Goal: Information Seeking & Learning: Learn about a topic

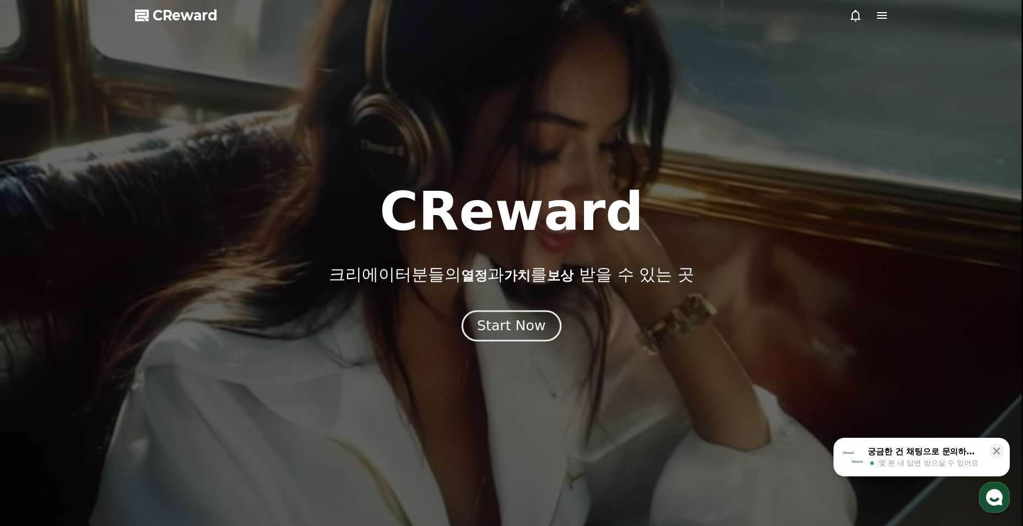
click at [490, 321] on div "Start Now" at bounding box center [511, 325] width 68 height 19
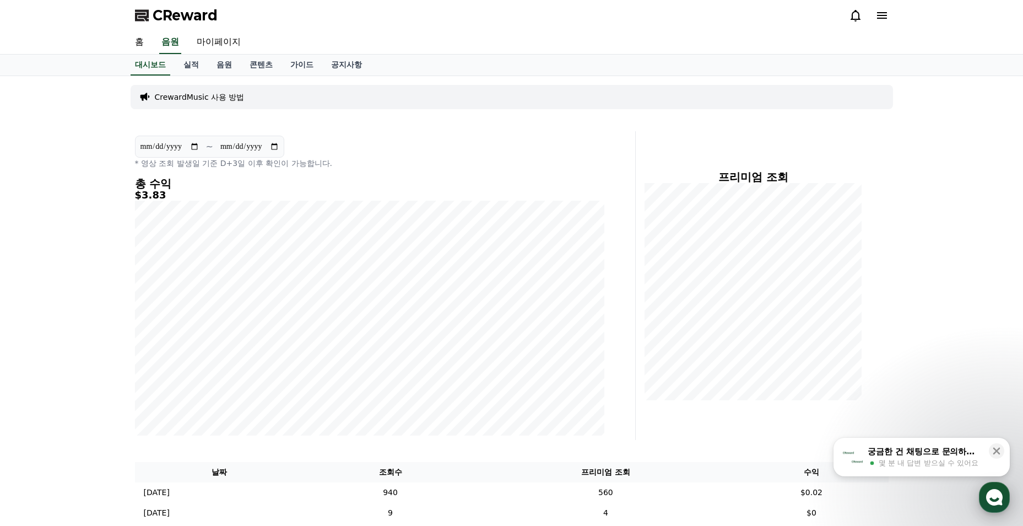
click at [986, 492] on icon "button" at bounding box center [995, 497] width 20 height 20
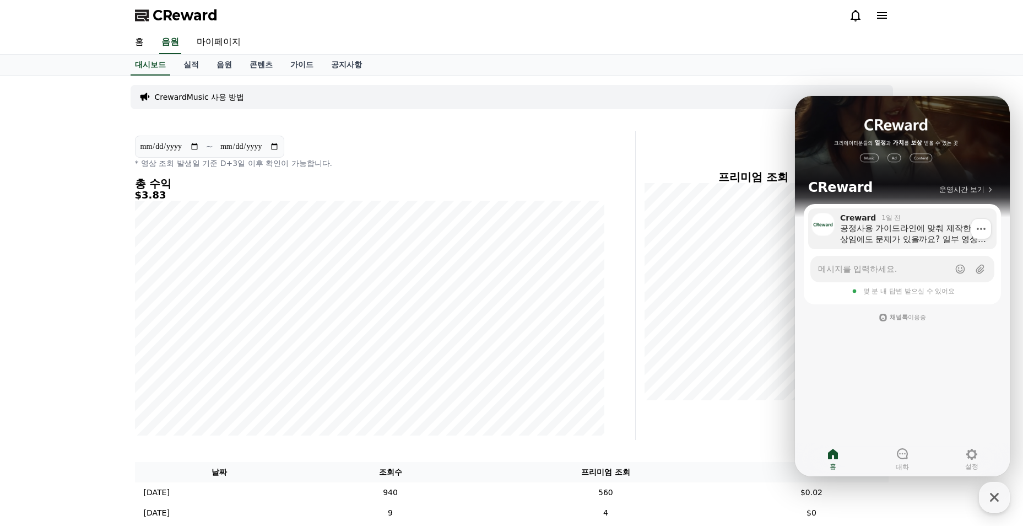
click at [863, 229] on div "공정사용 가이드라인에 맞춰 제작한 영상임에도 문제가 있을까요? 일부 영상에서는 "제한사항 : 없음 (쇼츠 정책)" 표시 되긴했습니다." at bounding box center [914, 234] width 149 height 22
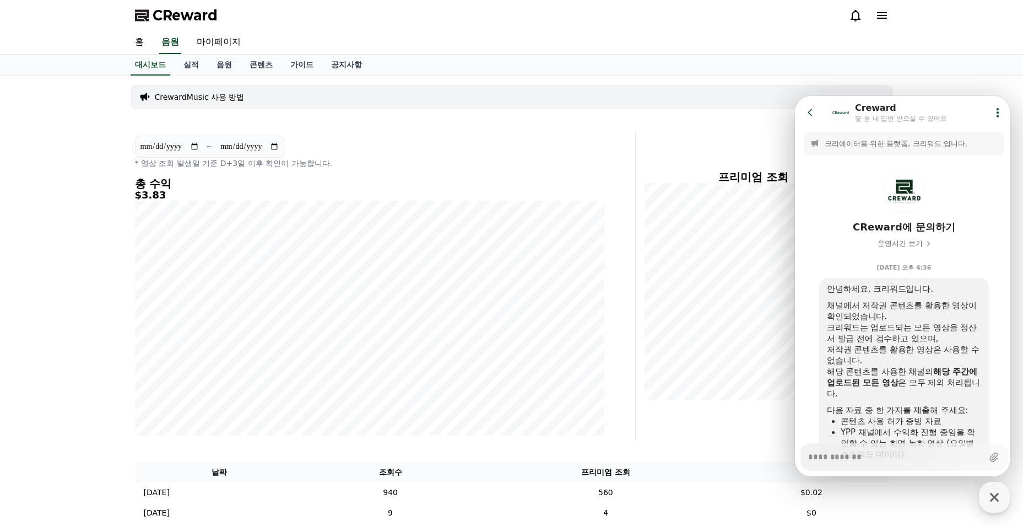
scroll to position [199, 0]
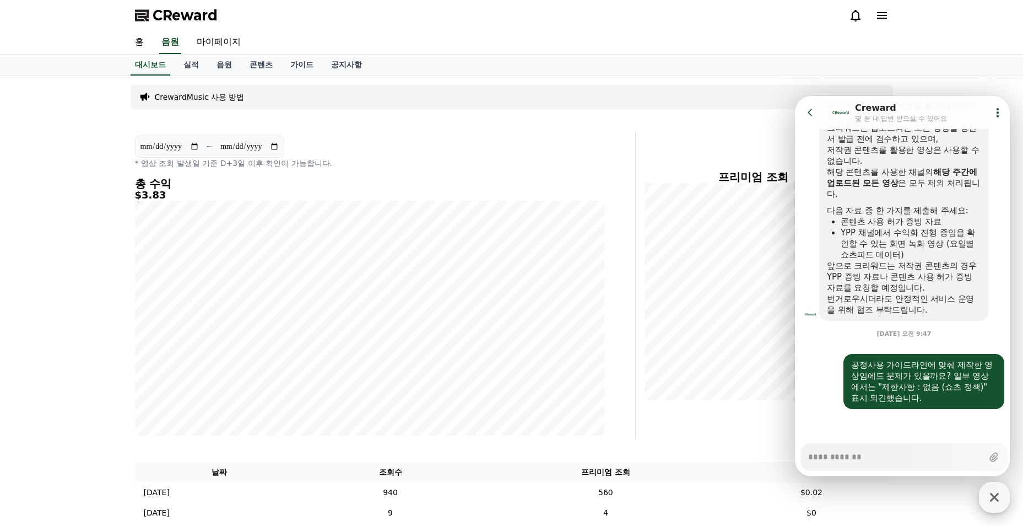
click at [992, 494] on icon "button" at bounding box center [995, 497] width 20 height 20
type textarea "*"
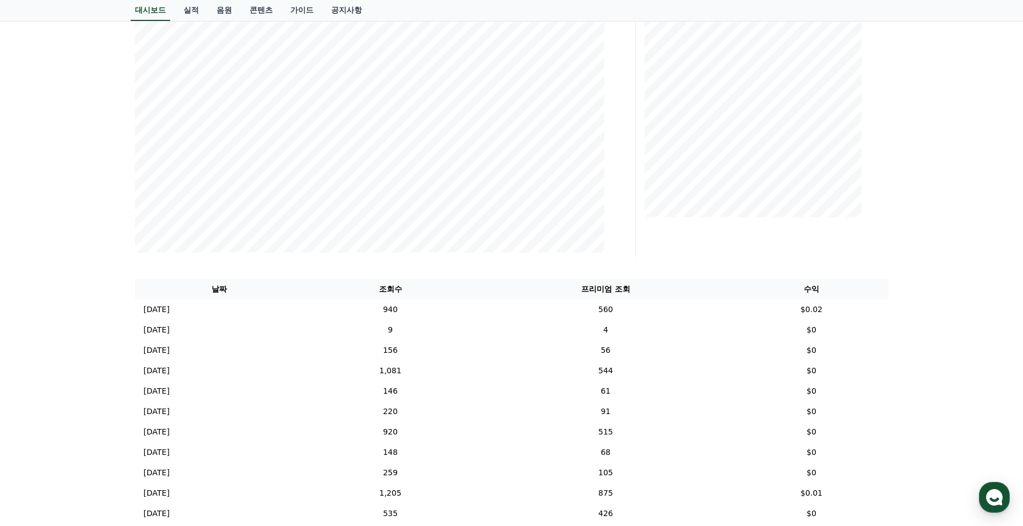
scroll to position [0, 0]
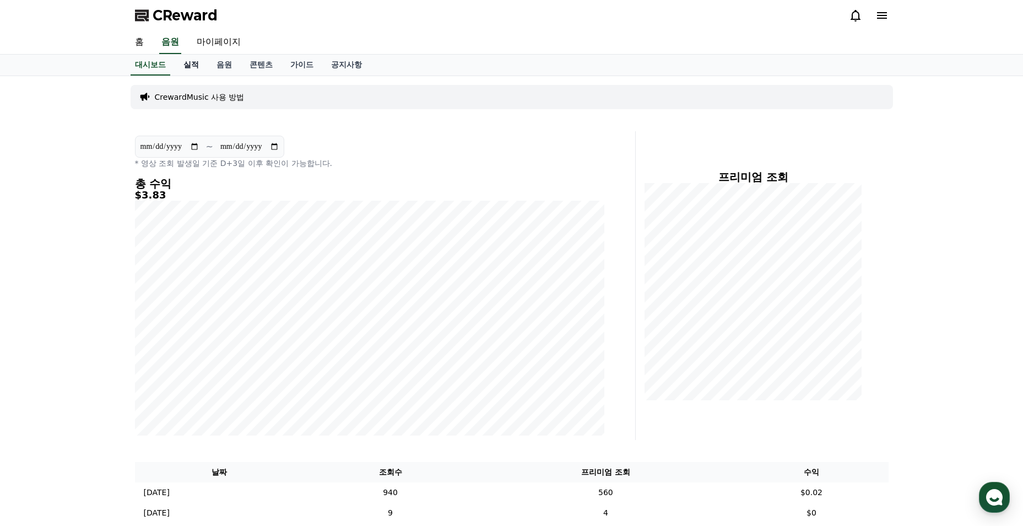
click at [185, 65] on link "실적" at bounding box center [191, 65] width 33 height 21
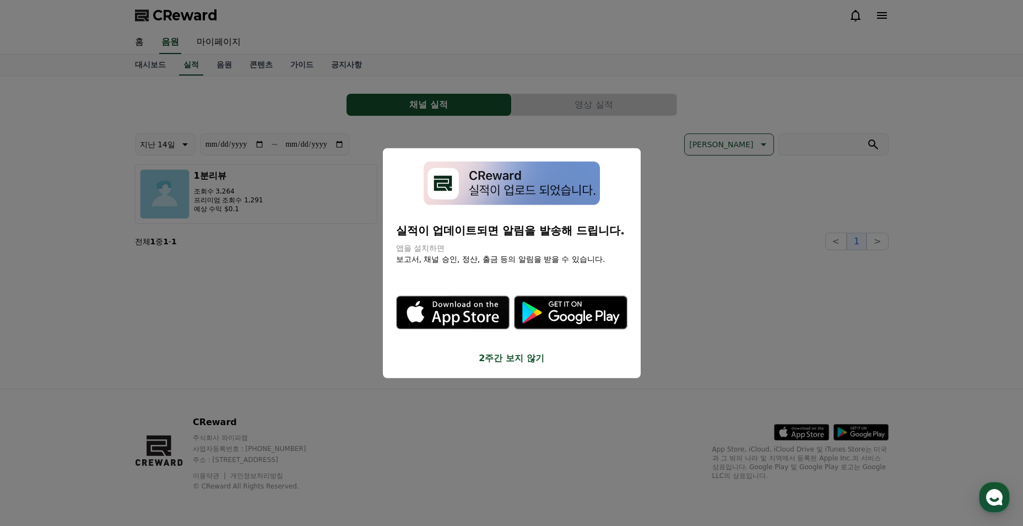
click at [515, 349] on icon ".st0 { fill: #a6a6a6; } .st1 { stroke: #ffffff; stroke-width: 0.2; stroke-miter…" at bounding box center [571, 312] width 114 height 114
click at [505, 359] on button "2주간 보지 않기" at bounding box center [511, 357] width 231 height 13
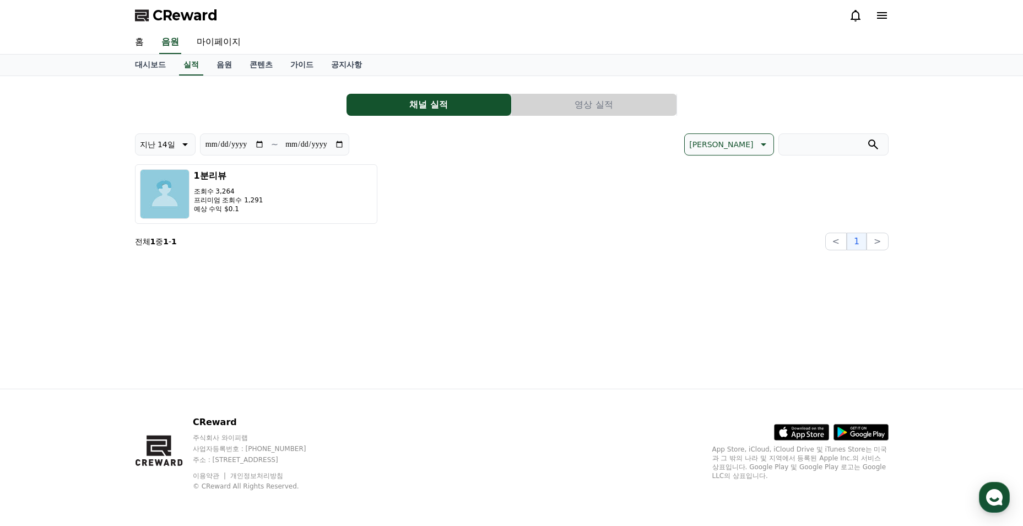
click at [576, 100] on button "영상 실적" at bounding box center [594, 105] width 165 height 22
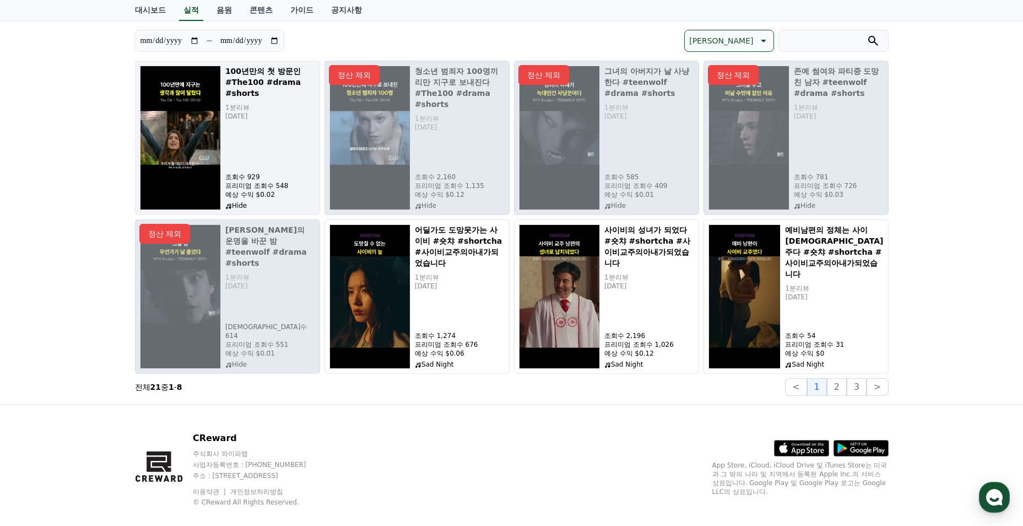
scroll to position [110, 0]
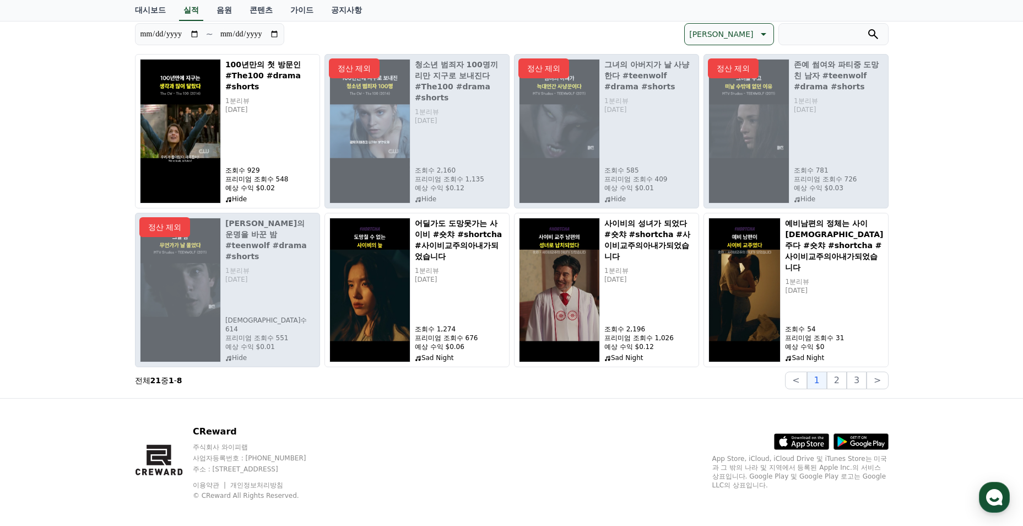
click at [370, 68] on p "정산 제외" at bounding box center [354, 68] width 51 height 20
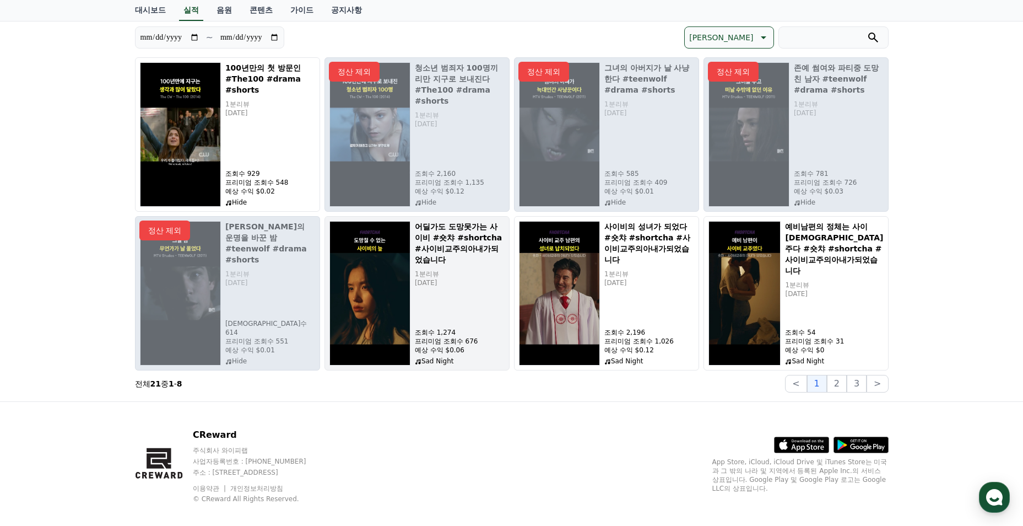
scroll to position [0, 0]
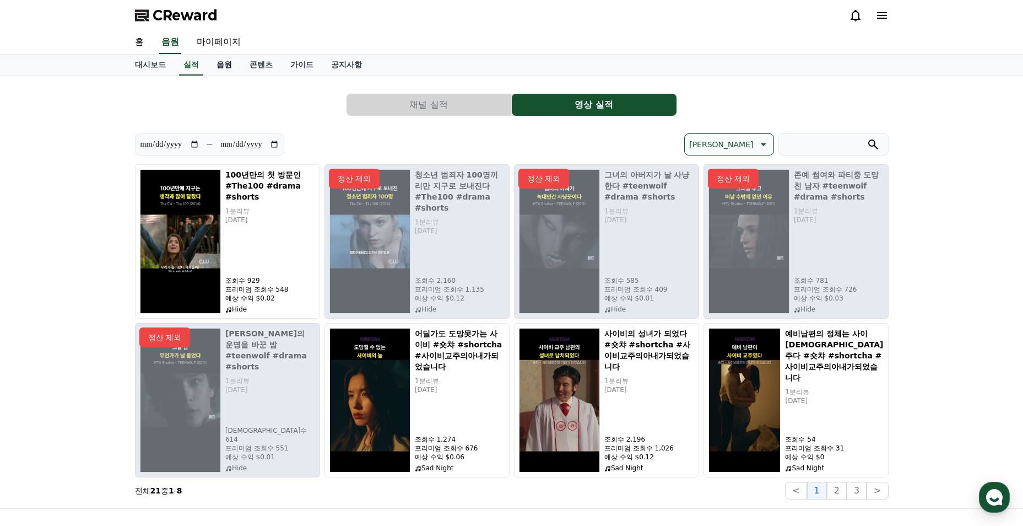
click at [223, 62] on link "음원" at bounding box center [224, 65] width 33 height 21
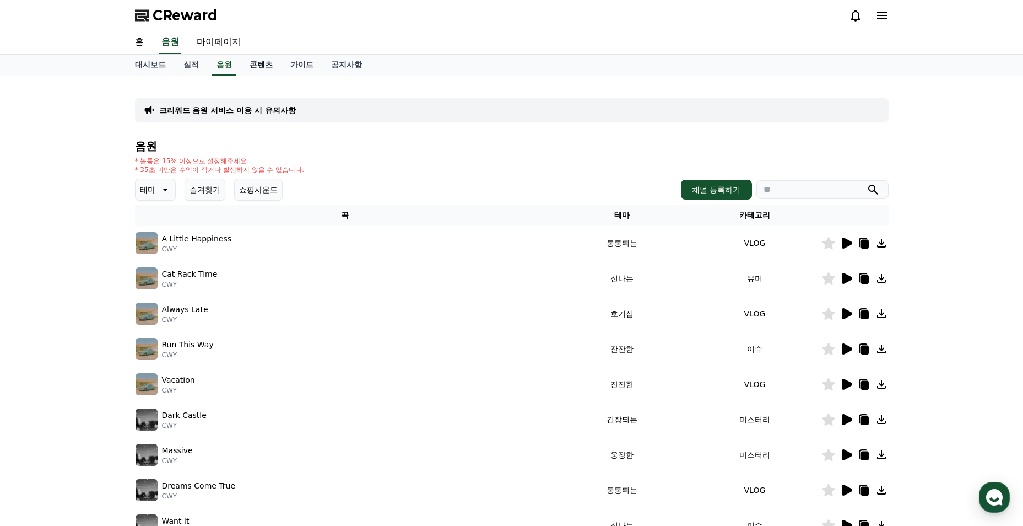
click at [262, 69] on link "콘텐츠" at bounding box center [261, 65] width 41 height 21
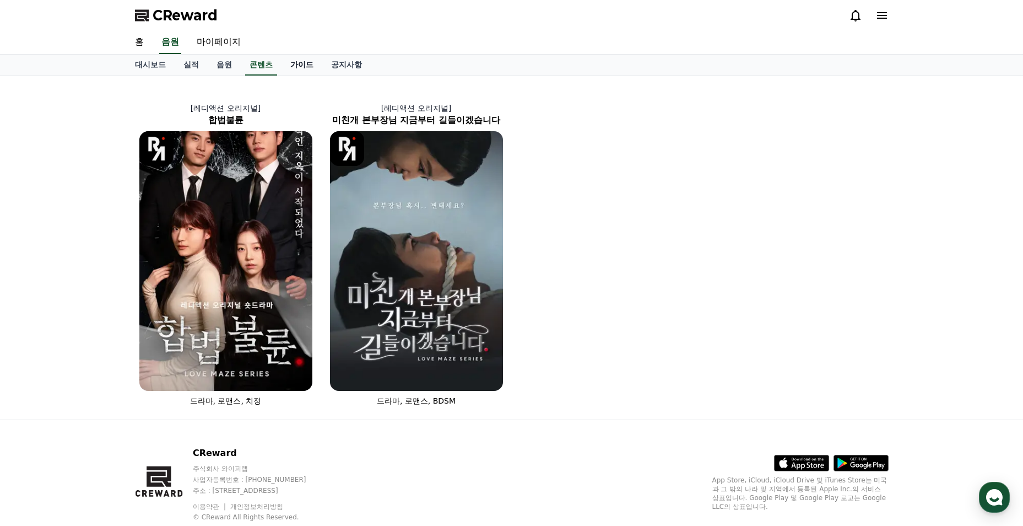
click at [291, 68] on link "가이드" at bounding box center [302, 65] width 41 height 21
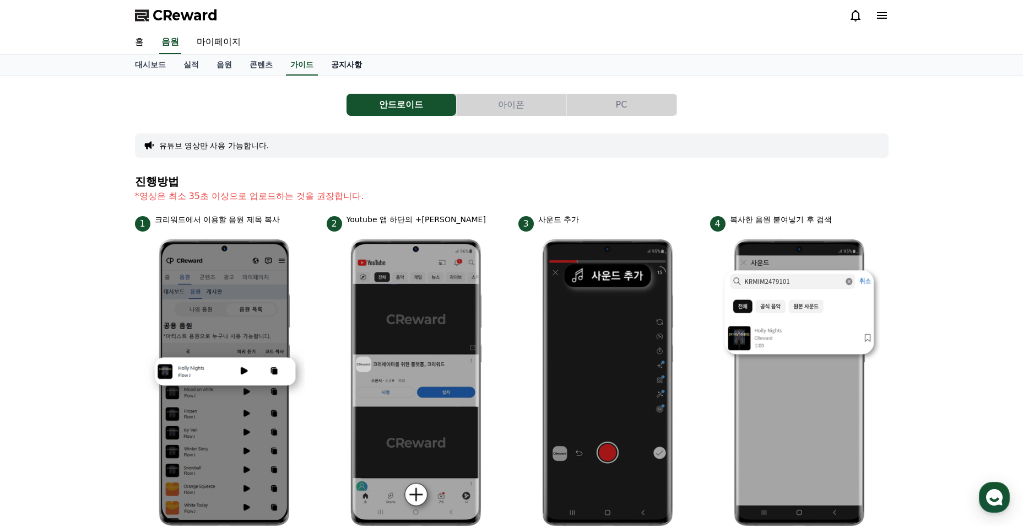
click at [337, 62] on link "공지사항" at bounding box center [346, 65] width 48 height 21
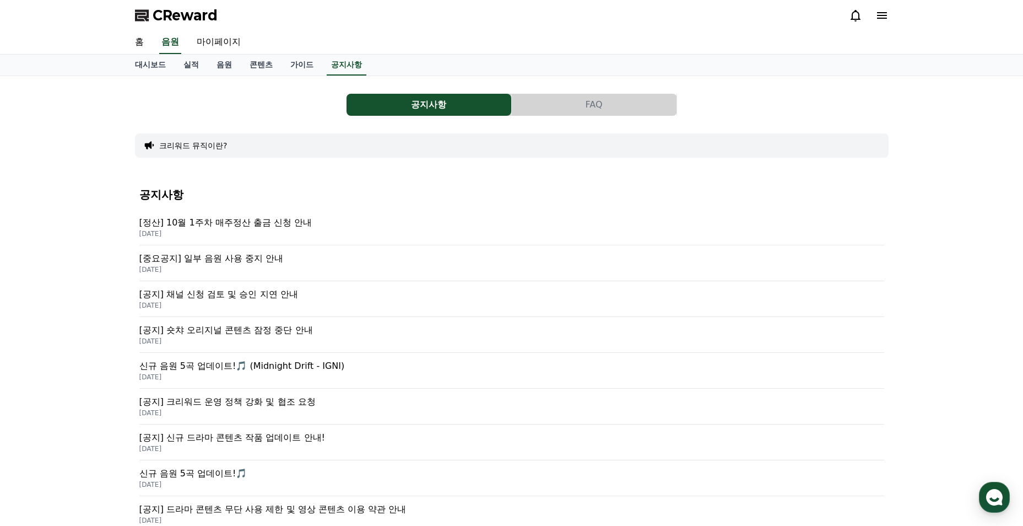
click at [256, 225] on p "[정산] 10월 1주차 매주정산 출금 신청 안내" at bounding box center [511, 222] width 745 height 13
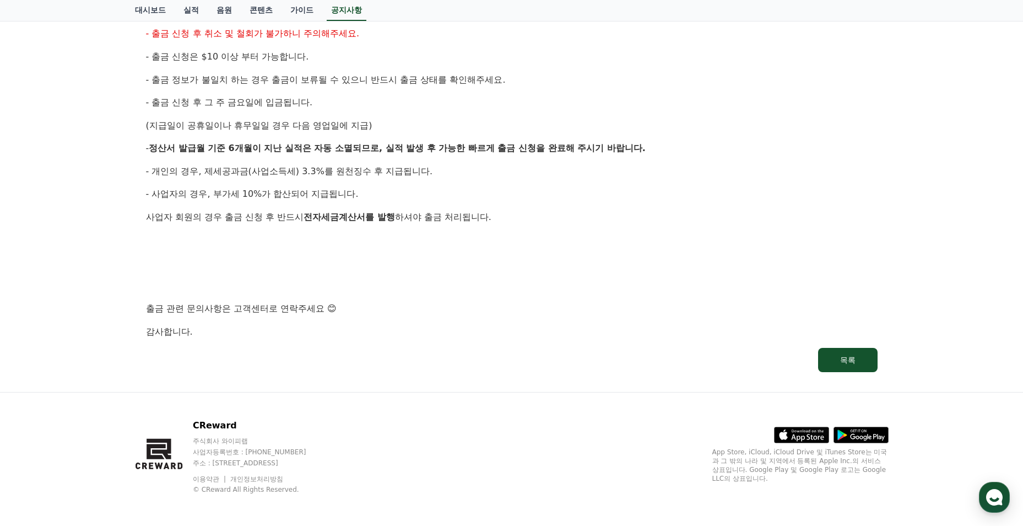
scroll to position [511, 0]
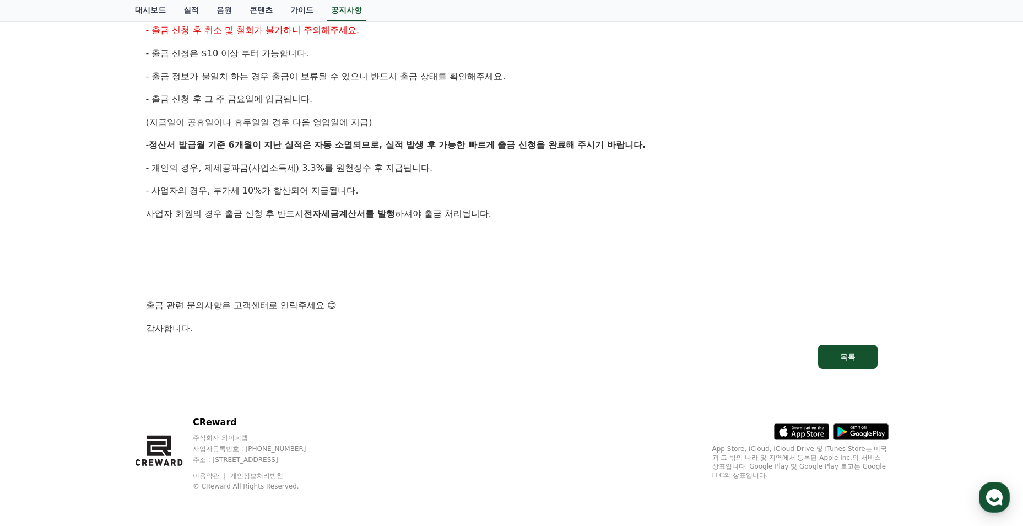
click at [883, 363] on div "[정산] 10월 1주차 매주정산 출금 신청 안내 작성일: [DATE] 안녕하세요, 크리워드입니다. 크리워드의 매주정산 10월 1주차 출금 신청…" at bounding box center [511, 1] width 745 height 748
click at [865, 362] on button "목록" at bounding box center [848, 356] width 60 height 24
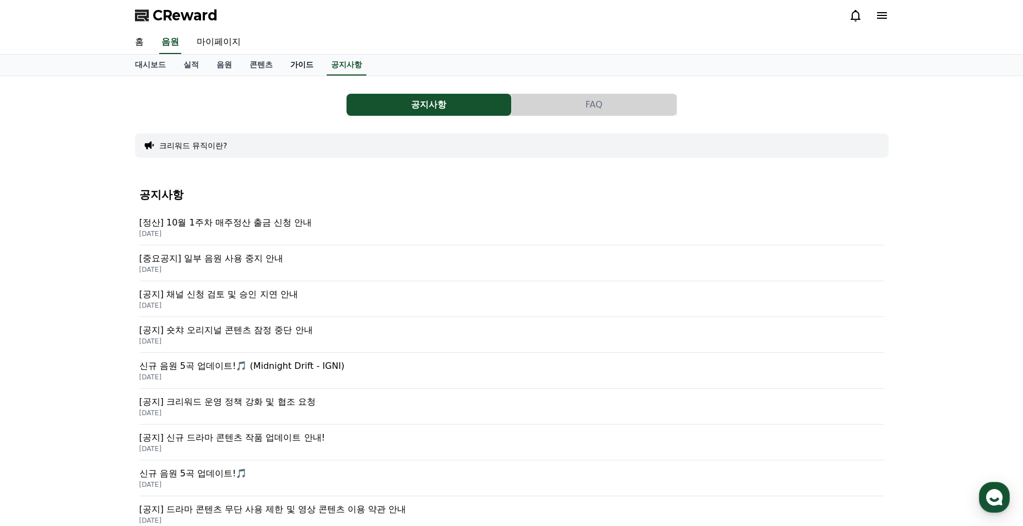
click at [290, 62] on link "가이드" at bounding box center [302, 65] width 41 height 21
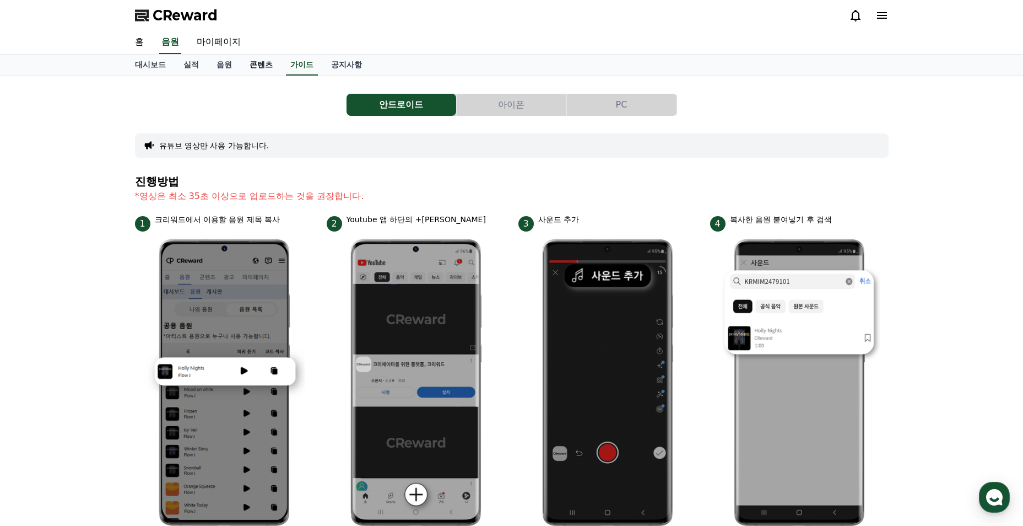
click at [277, 67] on link "콘텐츠" at bounding box center [261, 65] width 41 height 21
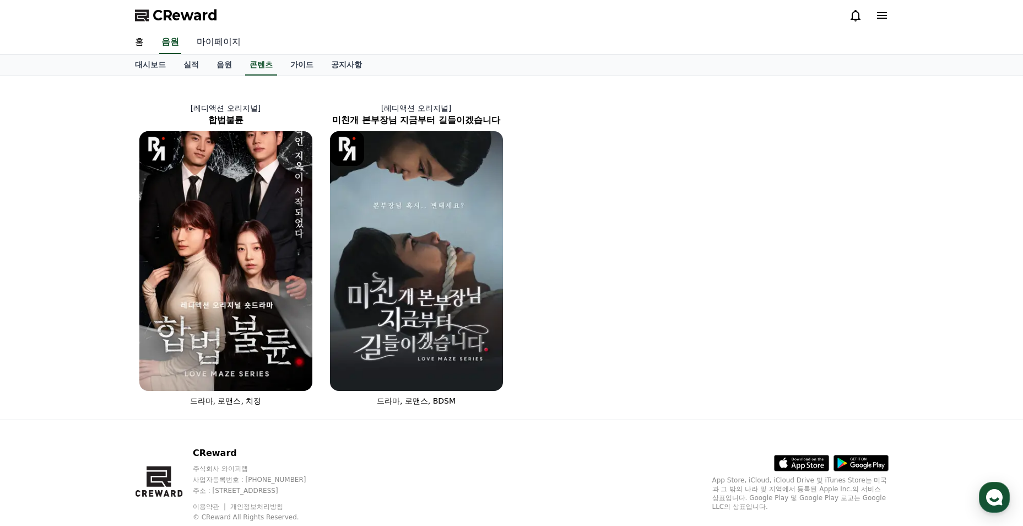
click at [231, 37] on link "마이페이지" at bounding box center [219, 42] width 62 height 23
select select "**********"
